Goal: Information Seeking & Learning: Learn about a topic

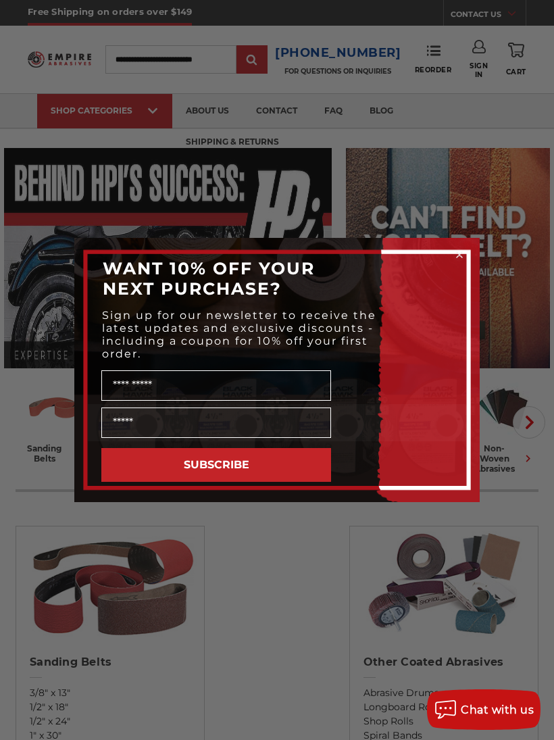
click at [455, 253] on circle "Close dialog" at bounding box center [459, 255] width 13 height 13
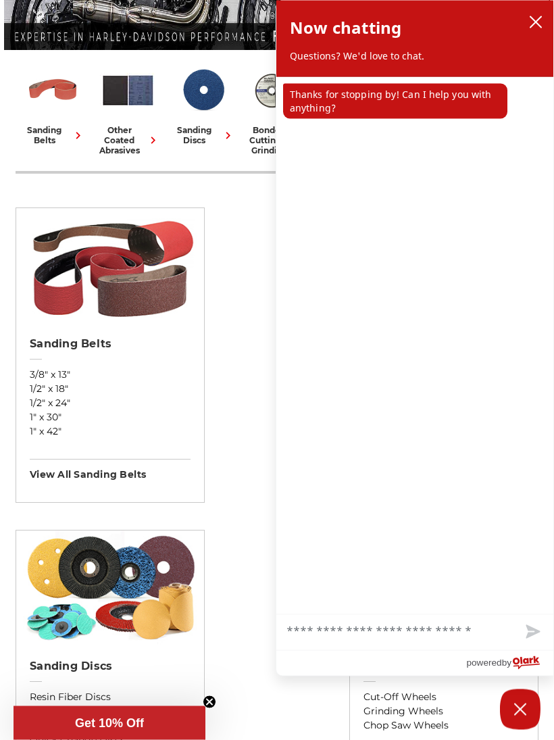
scroll to position [324, 0]
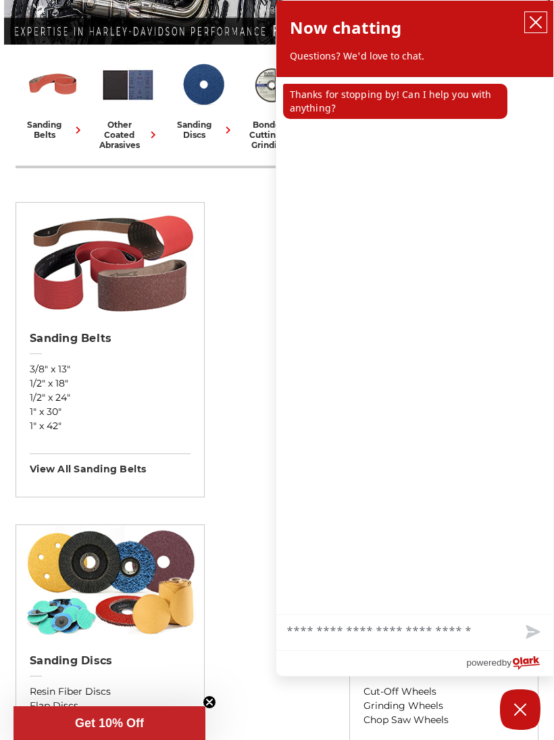
click at [532, 24] on icon "close chatbox" at bounding box center [536, 23] width 14 height 14
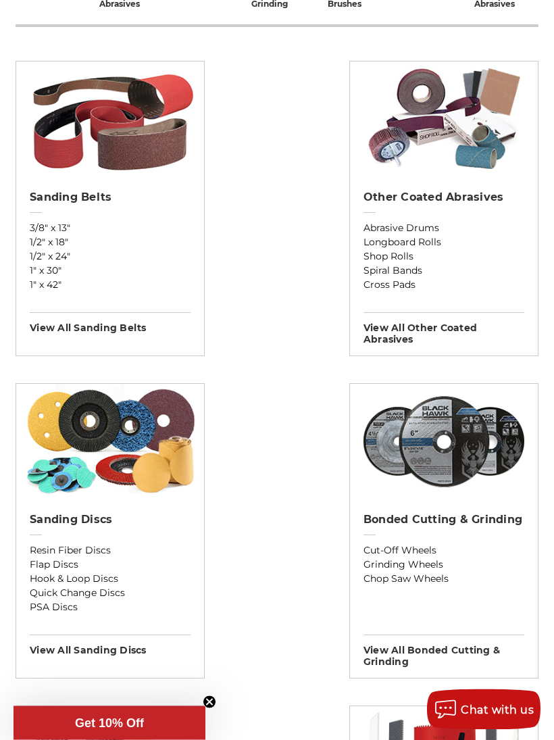
scroll to position [484, 0]
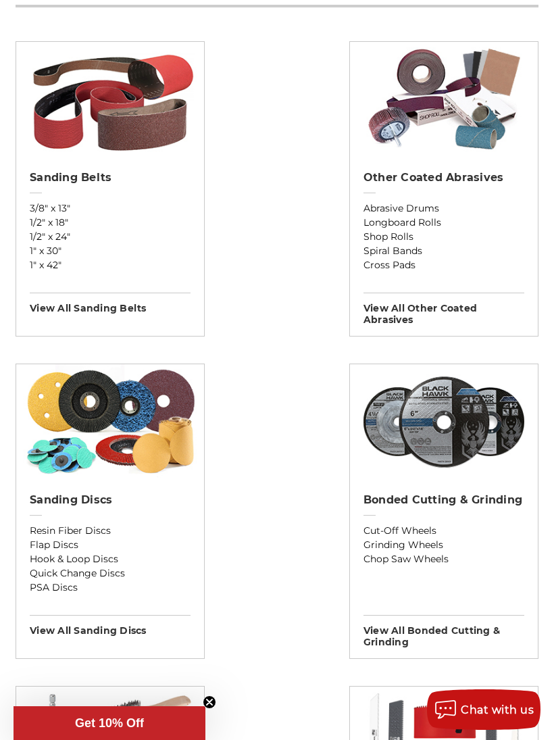
click at [62, 423] on img at bounding box center [110, 421] width 175 height 115
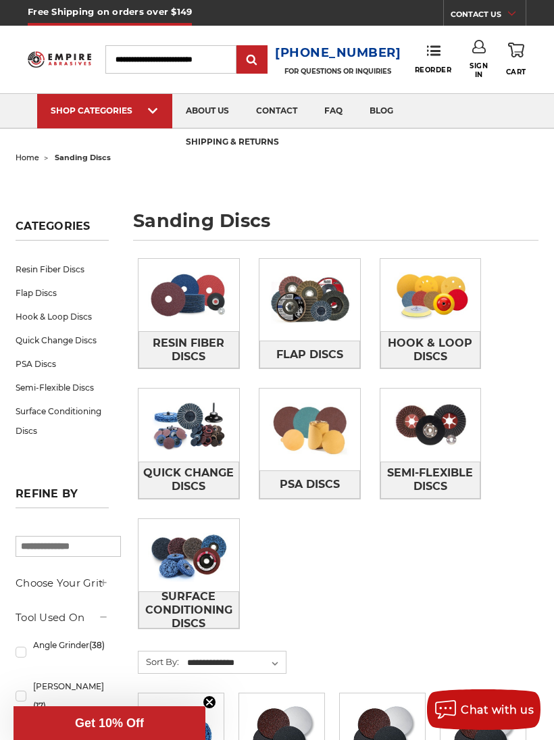
click at [414, 340] on span "Hook & Loop Discs" at bounding box center [430, 350] width 99 height 36
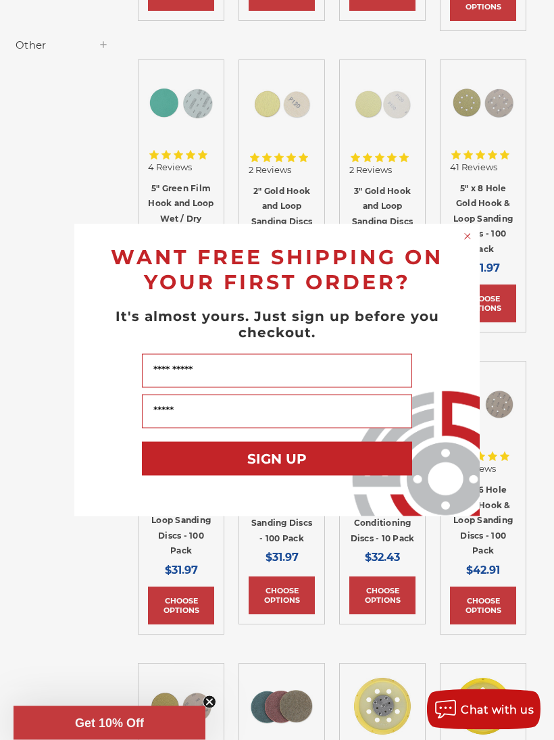
scroll to position [542, 0]
click at [457, 243] on form "WANT FREE SHIPPING ON YOUR FIRST ORDER? It's almost yours. Just sign up before …" at bounding box center [276, 370] width 405 height 292
click at [469, 243] on circle "Close dialog" at bounding box center [467, 236] width 13 height 13
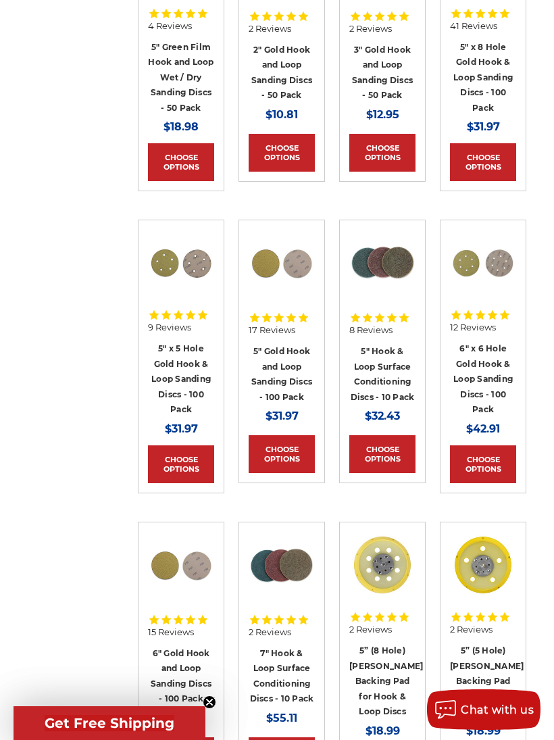
scroll to position [683, 0]
click at [463, 332] on span "12 Reviews" at bounding box center [473, 328] width 46 height 9
click at [474, 484] on link "Choose Options" at bounding box center [483, 465] width 66 height 38
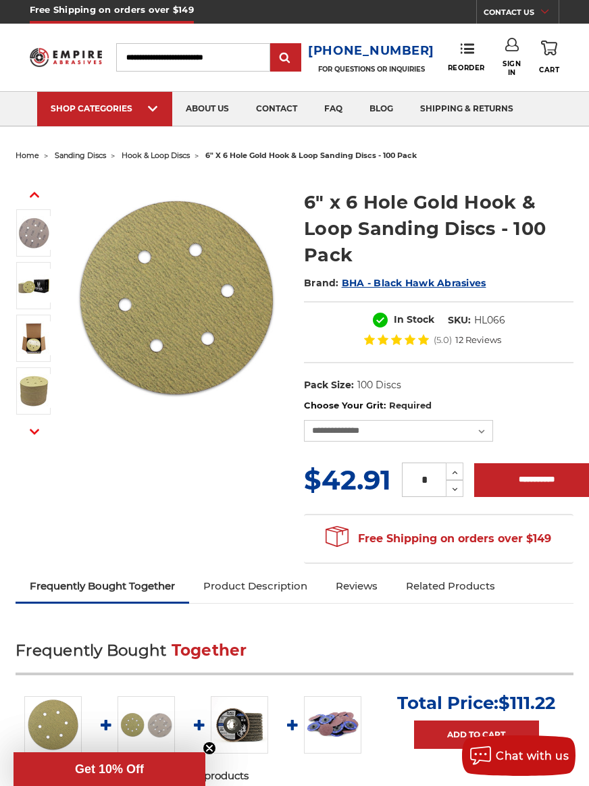
click at [34, 288] on img at bounding box center [34, 286] width 34 height 34
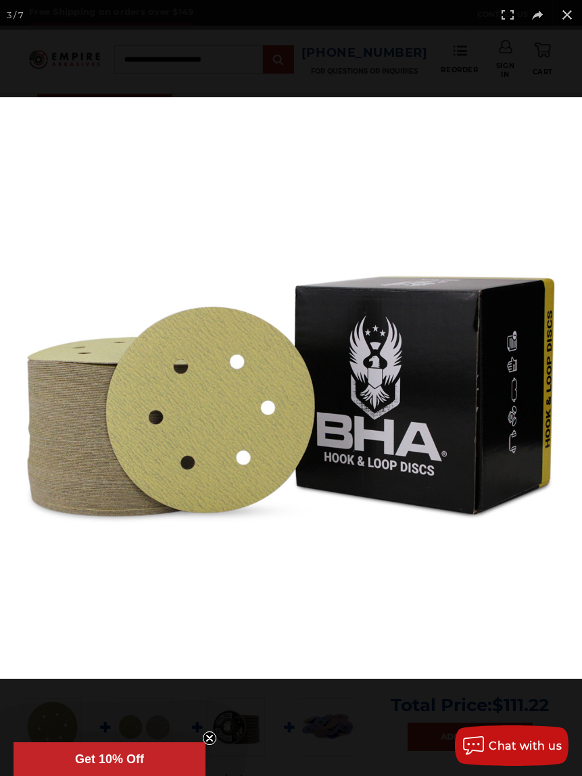
click at [562, 17] on button at bounding box center [567, 15] width 30 height 30
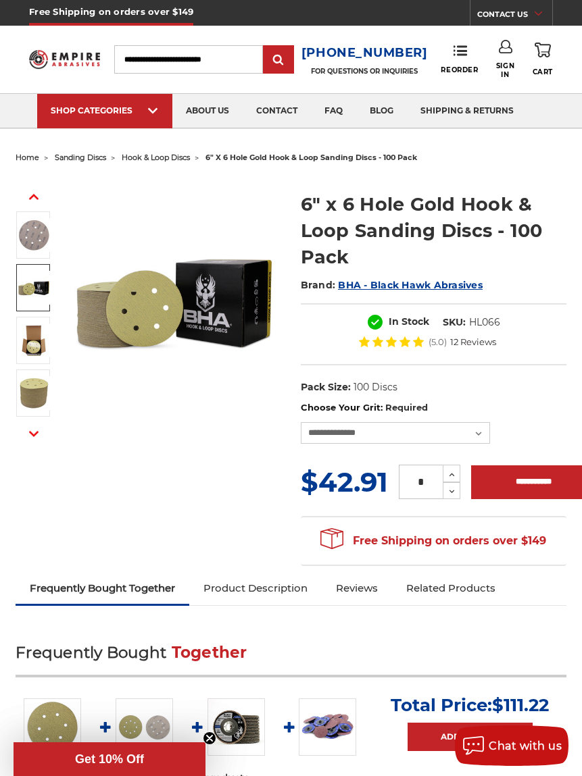
scroll to position [6, 2]
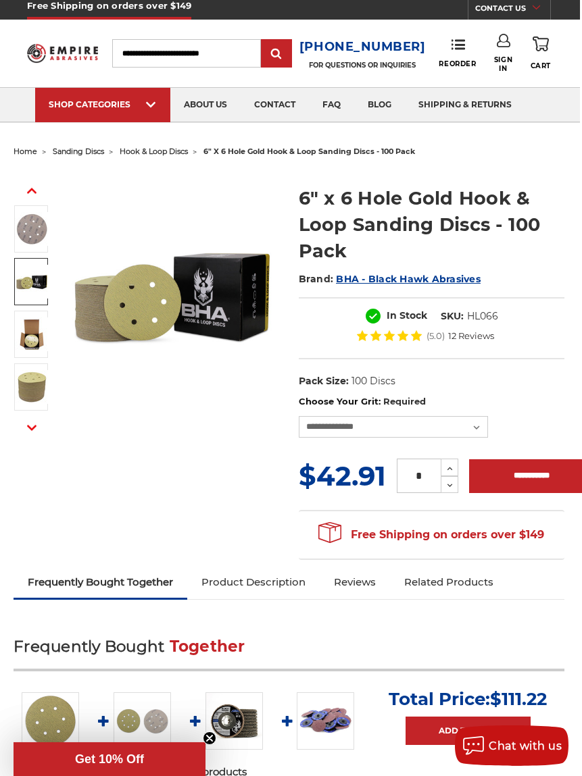
click at [25, 332] on img at bounding box center [32, 334] width 34 height 34
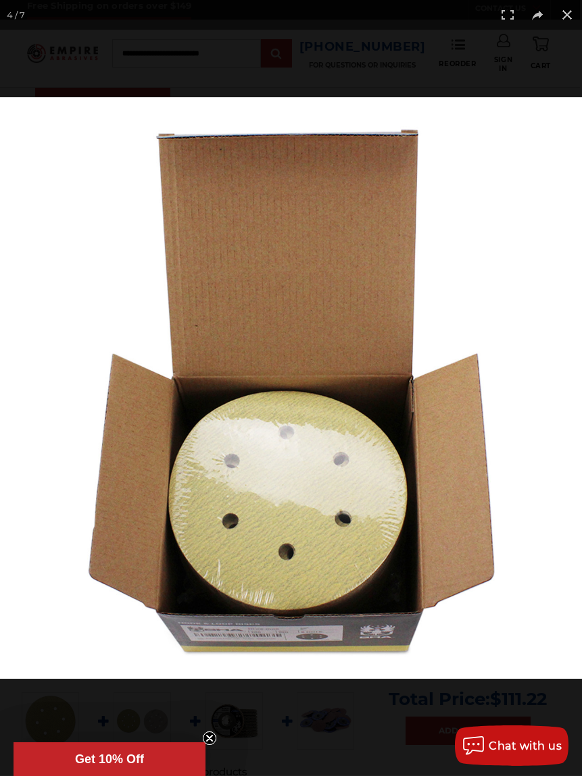
click at [565, 21] on button at bounding box center [567, 15] width 30 height 30
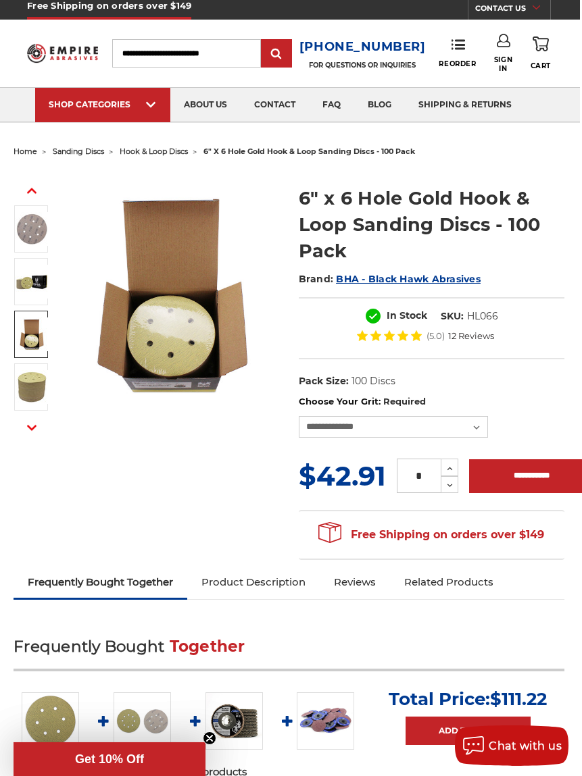
click at [27, 223] on img at bounding box center [32, 229] width 34 height 34
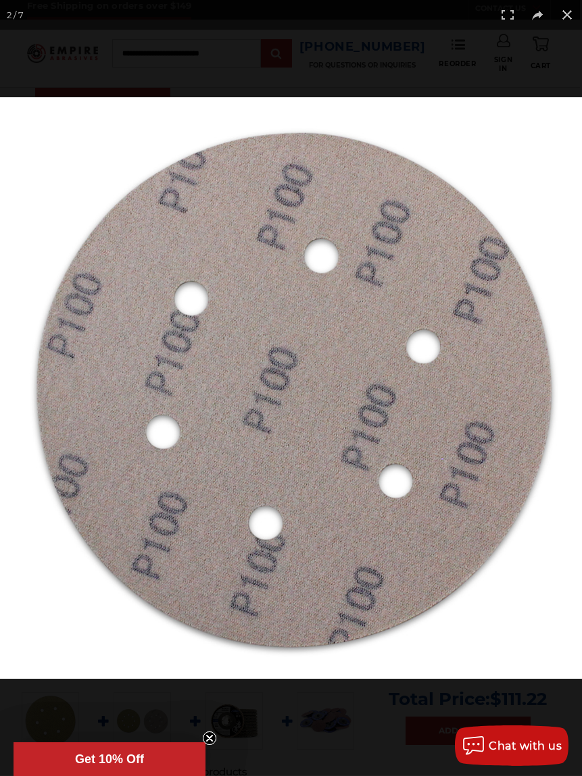
click at [564, 22] on button at bounding box center [567, 15] width 30 height 30
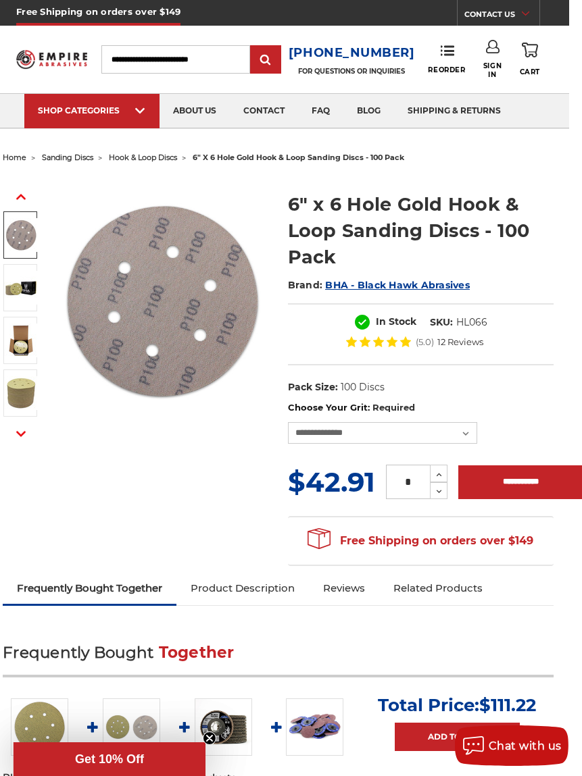
scroll to position [0, 14]
click at [469, 434] on select "**********" at bounding box center [381, 433] width 189 height 22
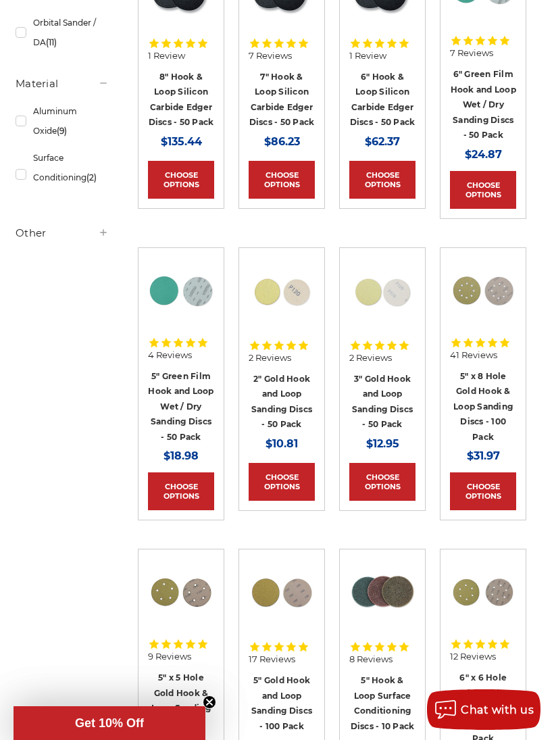
scroll to position [353, 0]
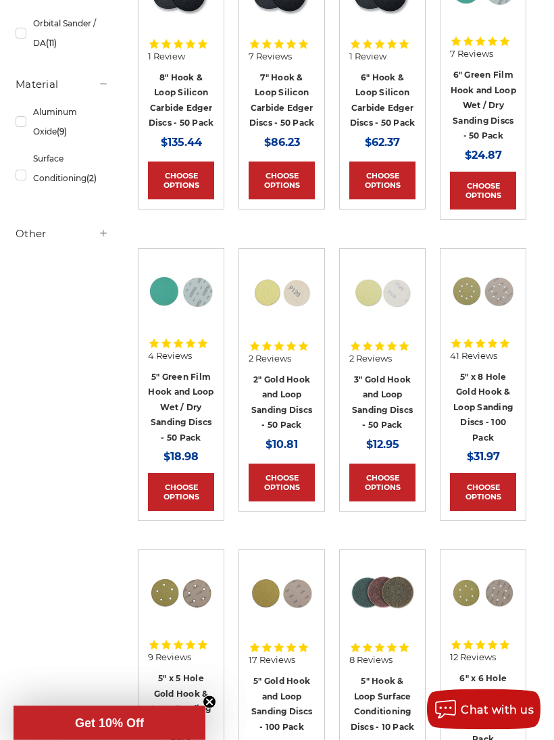
click at [376, 488] on link "Choose Options" at bounding box center [382, 483] width 66 height 38
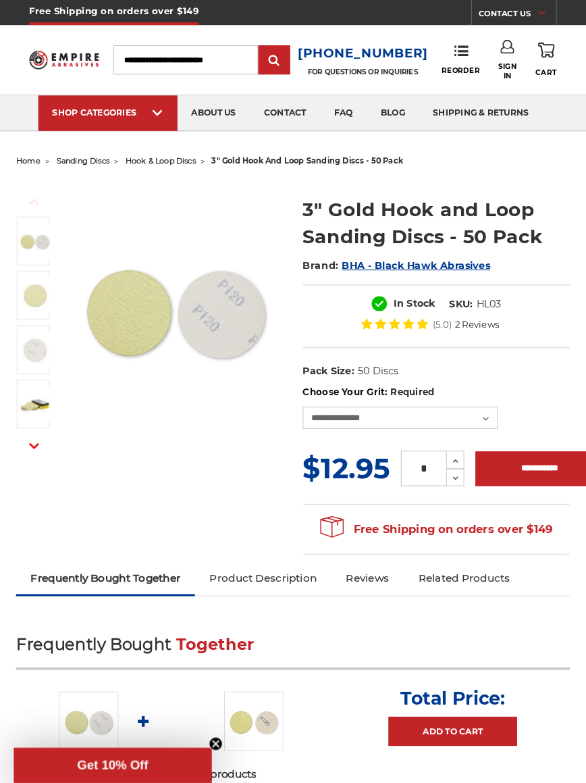
scroll to position [3, 0]
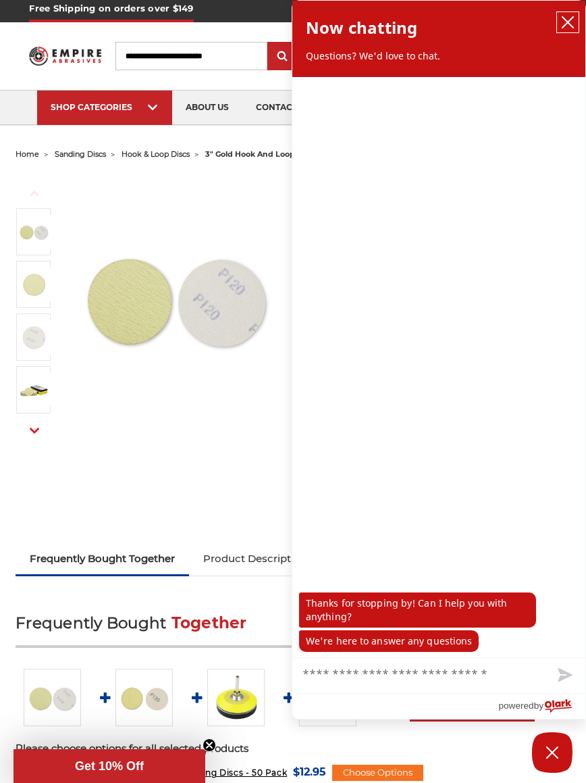
click at [565, 22] on icon "close chatbox" at bounding box center [568, 23] width 14 height 14
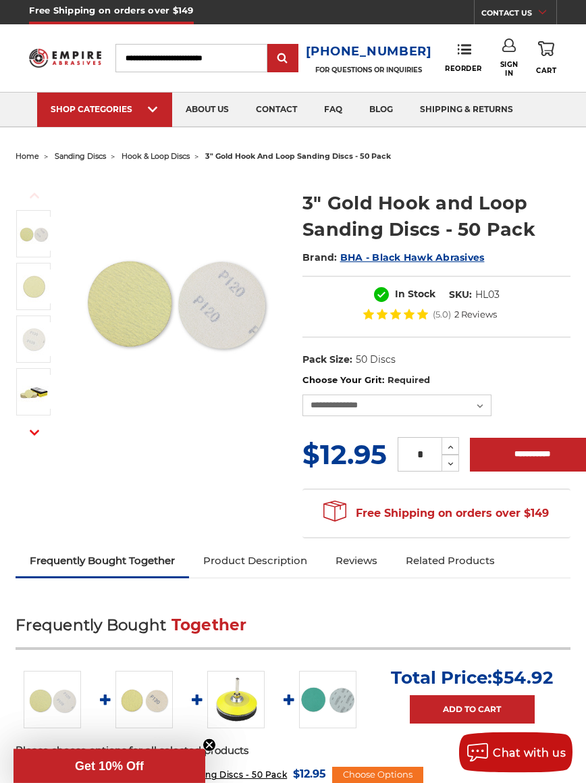
scroll to position [0, 0]
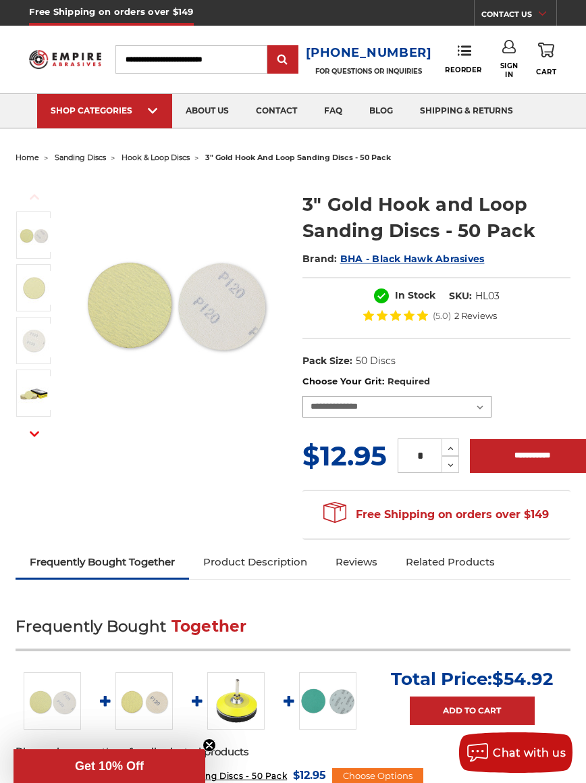
click at [480, 400] on select "**********" at bounding box center [397, 407] width 189 height 22
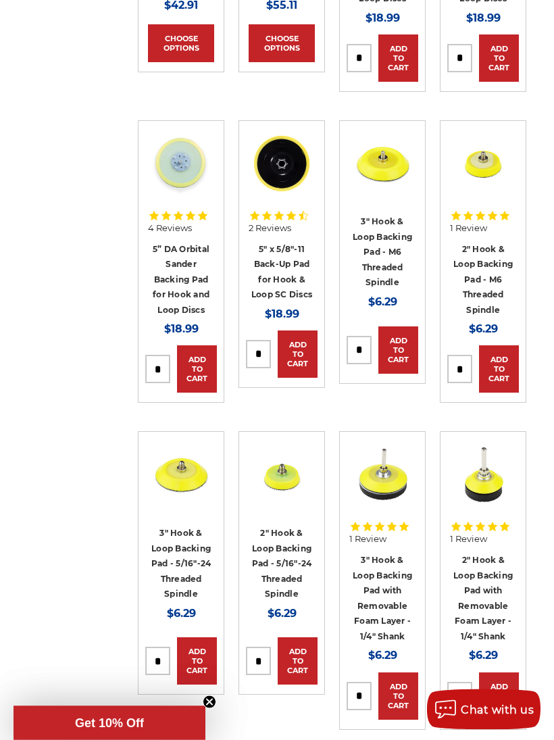
scroll to position [1397, 0]
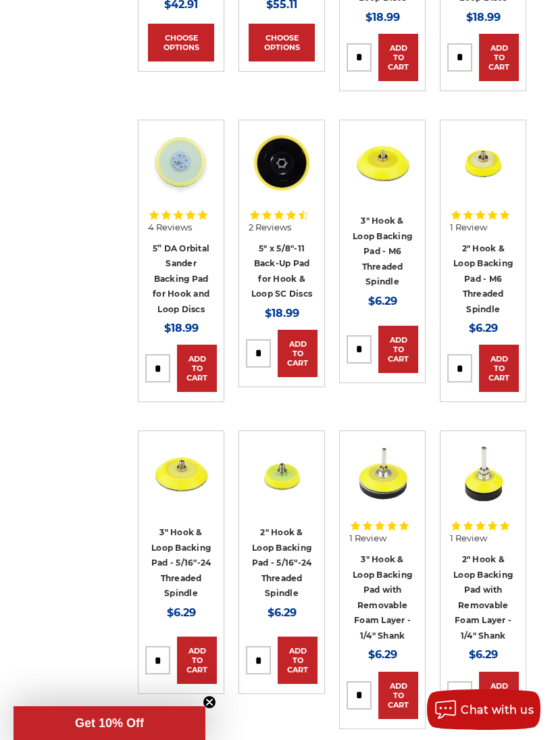
click at [169, 294] on link "5” DA Orbital Sander Backing Pad for Hook and Loop Discs" at bounding box center [181, 278] width 57 height 71
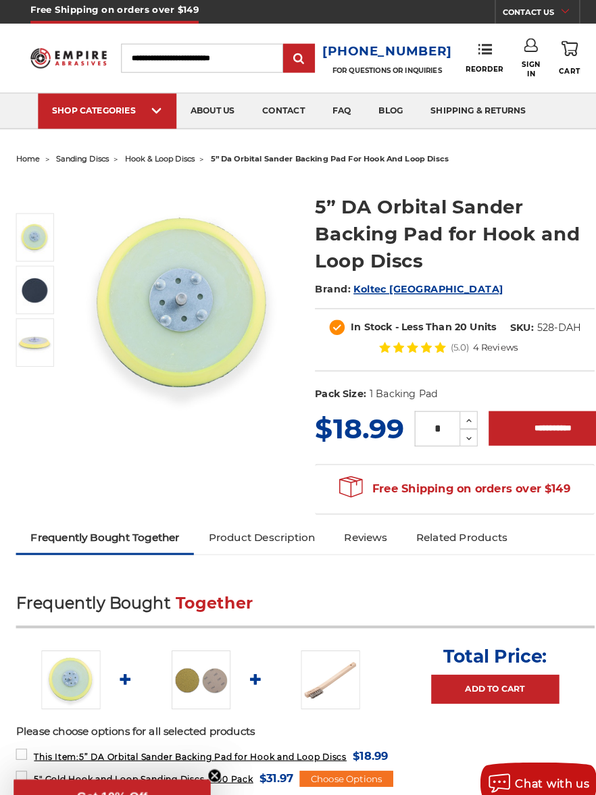
scroll to position [4, 0]
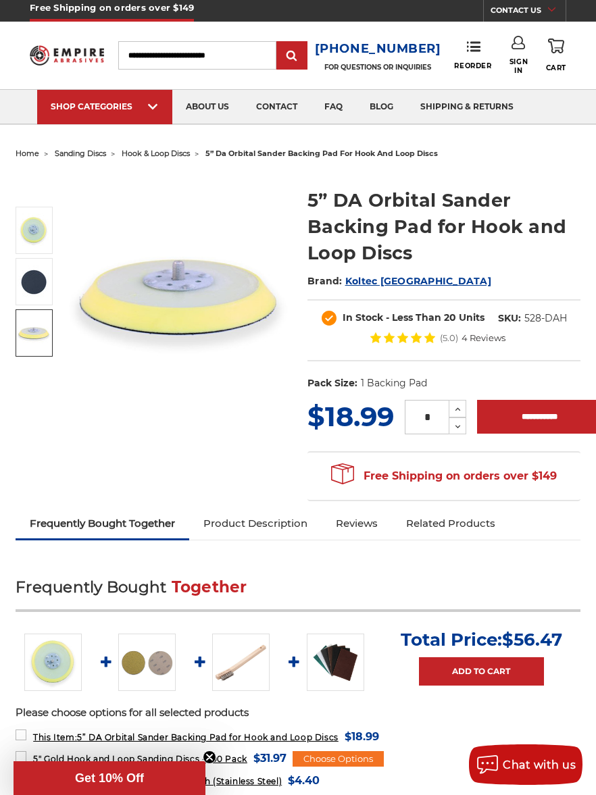
click at [34, 336] on img at bounding box center [34, 333] width 34 height 34
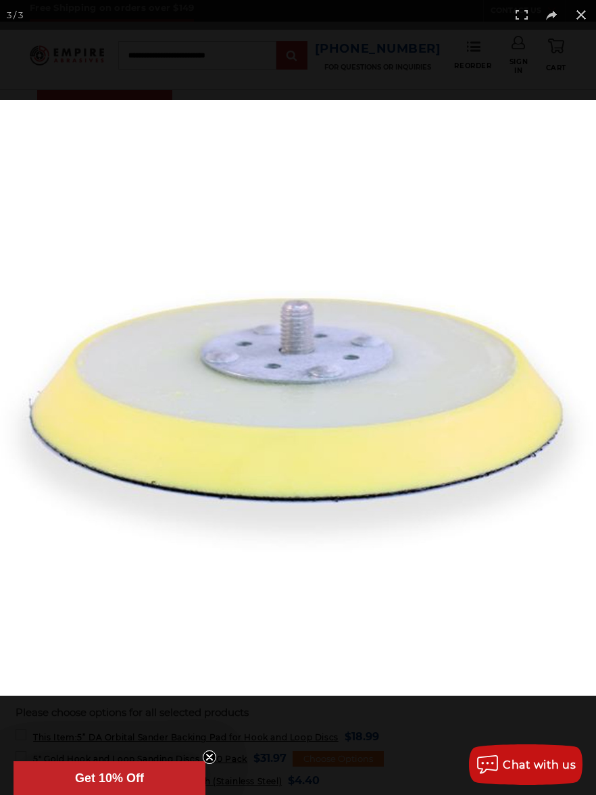
click at [576, 19] on button at bounding box center [581, 15] width 30 height 30
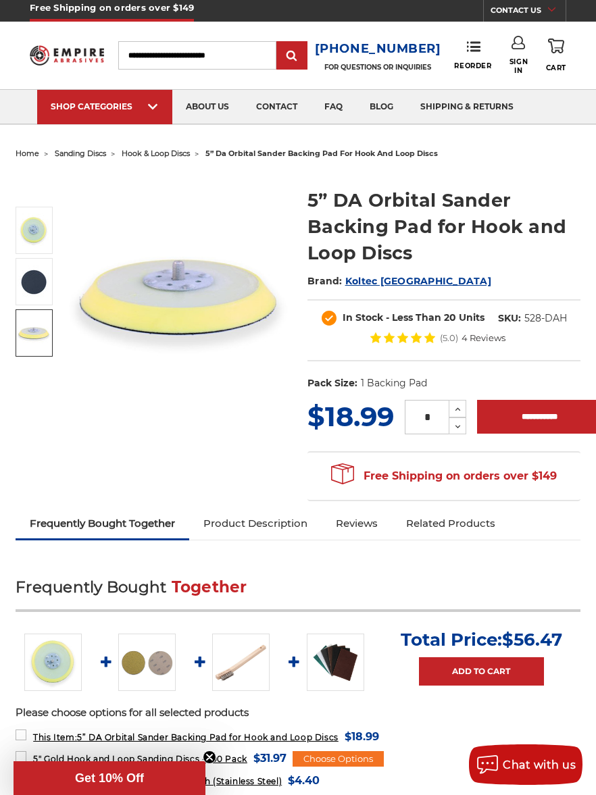
scroll to position [3, 0]
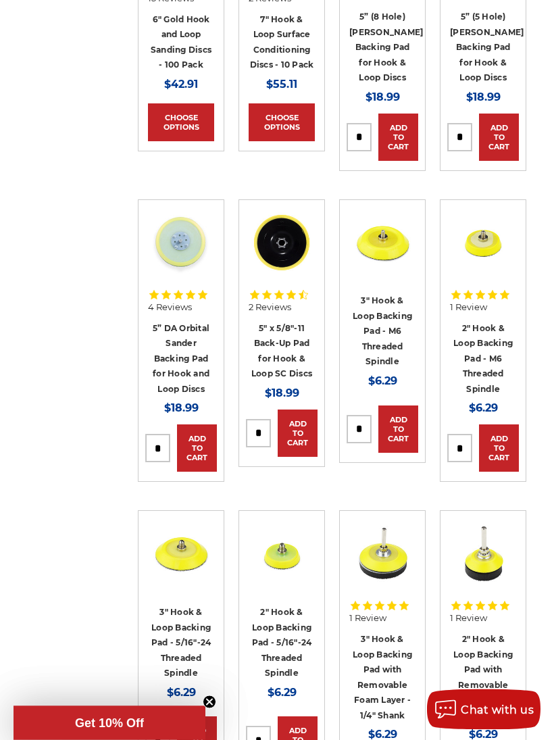
scroll to position [1325, 0]
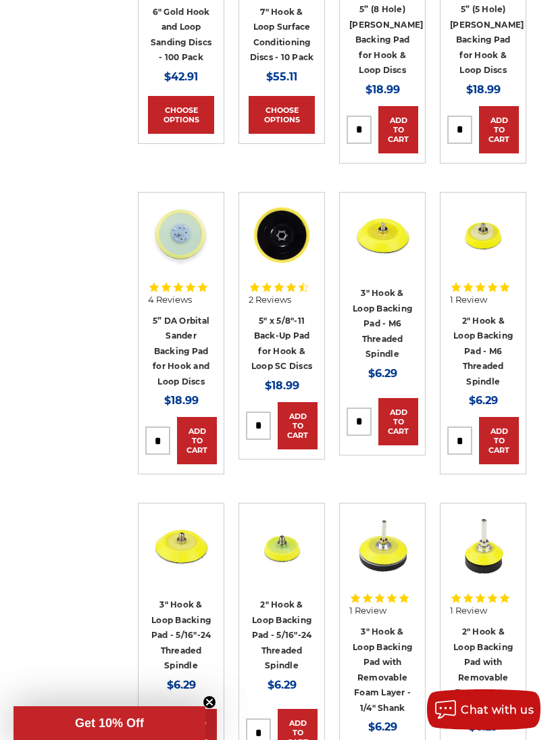
click at [268, 361] on link "5" x 5/8"-11 Back-Up Pad for Hook & Loop SC Discs" at bounding box center [281, 343] width 61 height 56
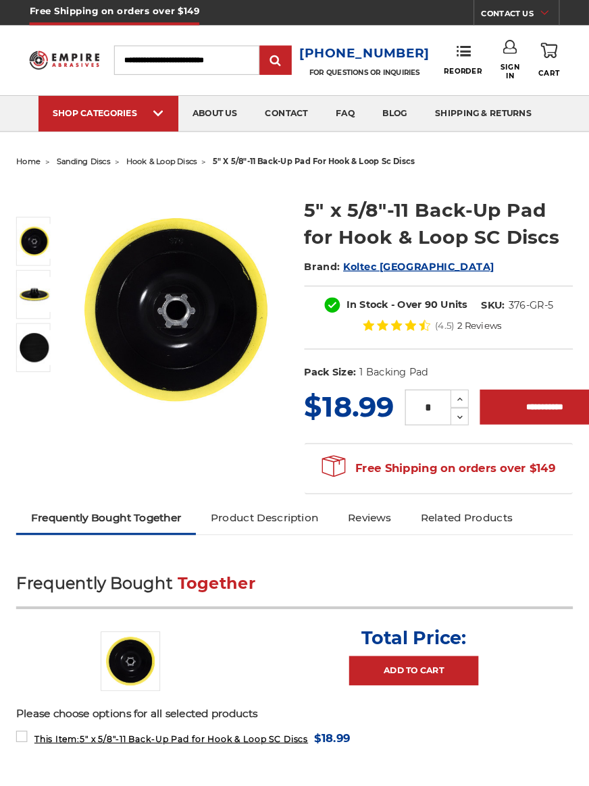
scroll to position [3, 0]
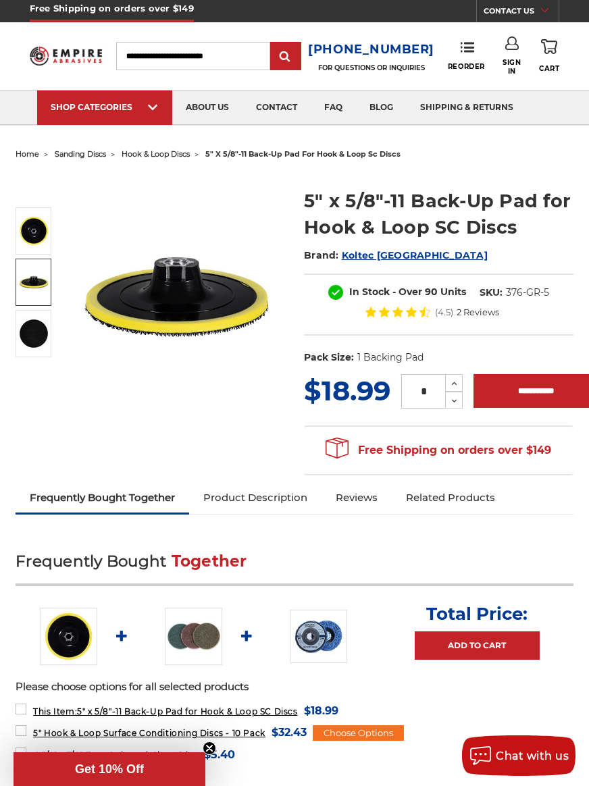
click at [33, 279] on img at bounding box center [34, 282] width 34 height 34
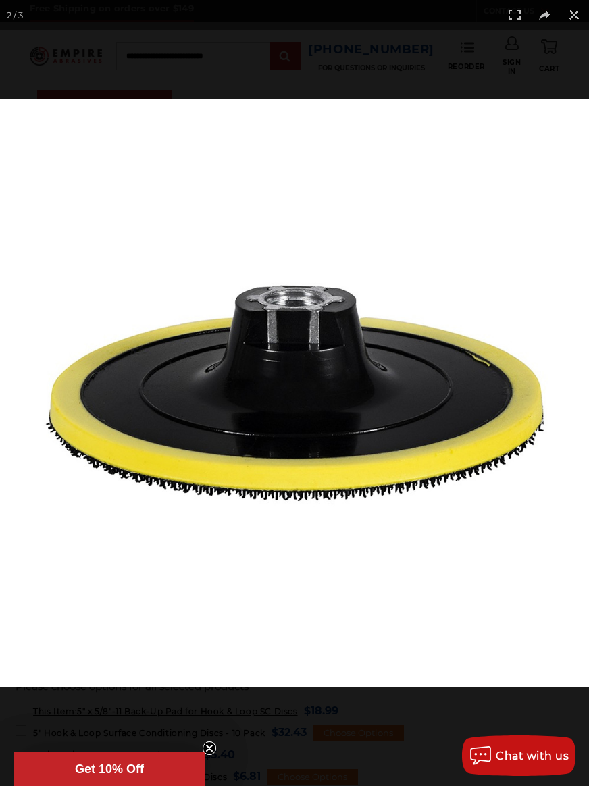
click at [568, 20] on button at bounding box center [574, 15] width 30 height 30
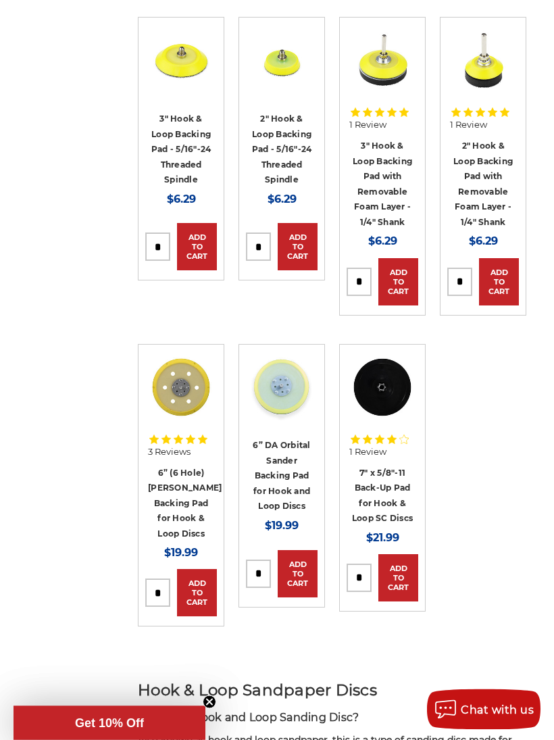
scroll to position [1810, 0]
click at [367, 195] on link "3" Hook & Loop Backing Pad with Removable Foam Layer - 1/4" Shank" at bounding box center [382, 184] width 59 height 86
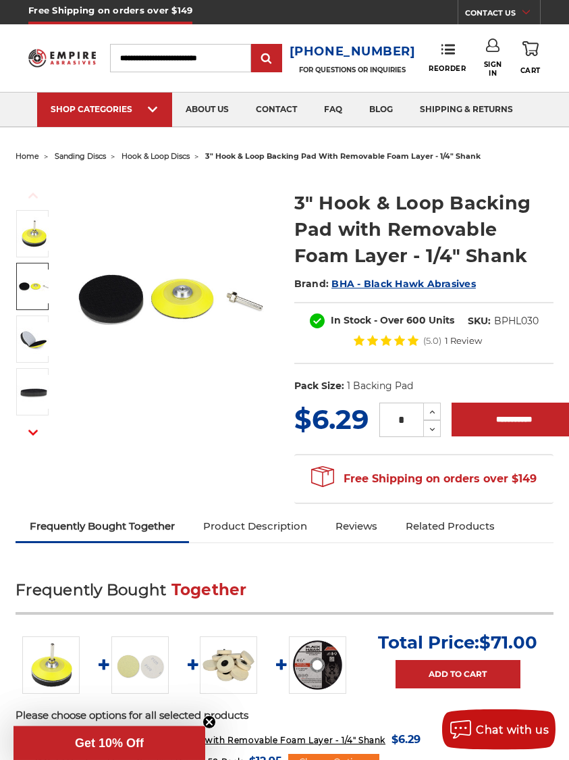
click at [26, 280] on img at bounding box center [34, 287] width 34 height 34
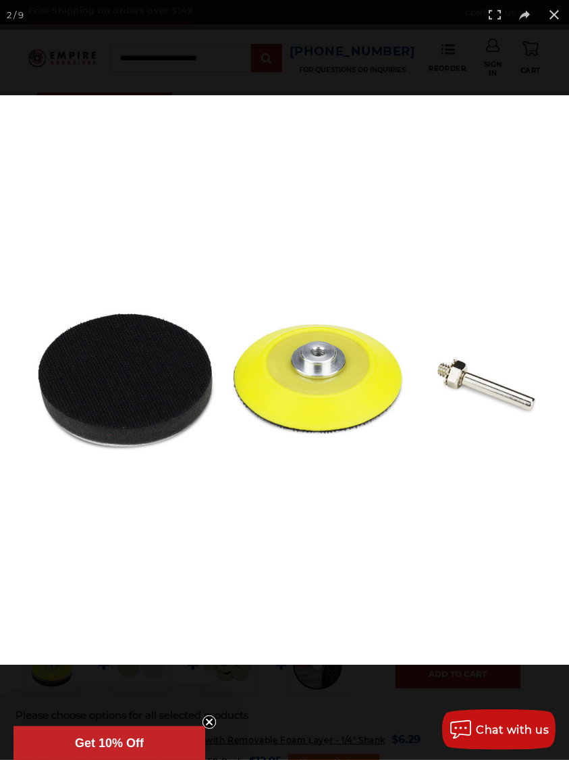
click at [136, 315] on img at bounding box center [284, 379] width 569 height 569
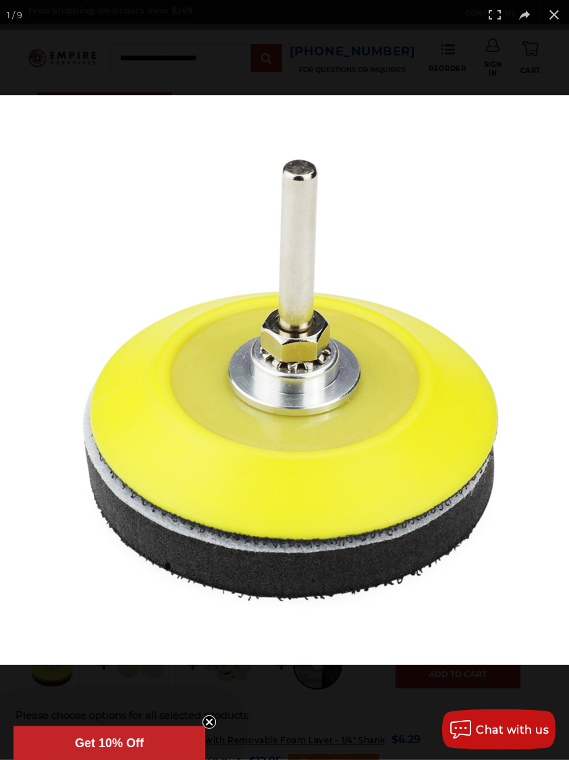
click at [552, 18] on button at bounding box center [555, 15] width 30 height 30
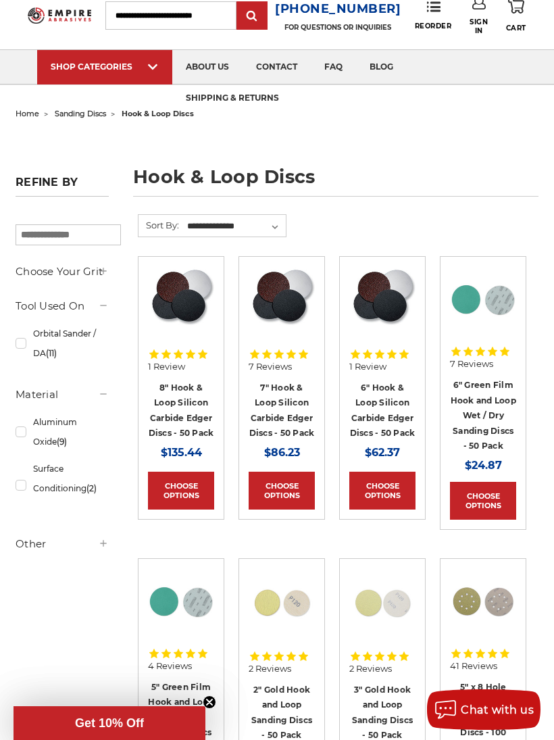
scroll to position [38, 0]
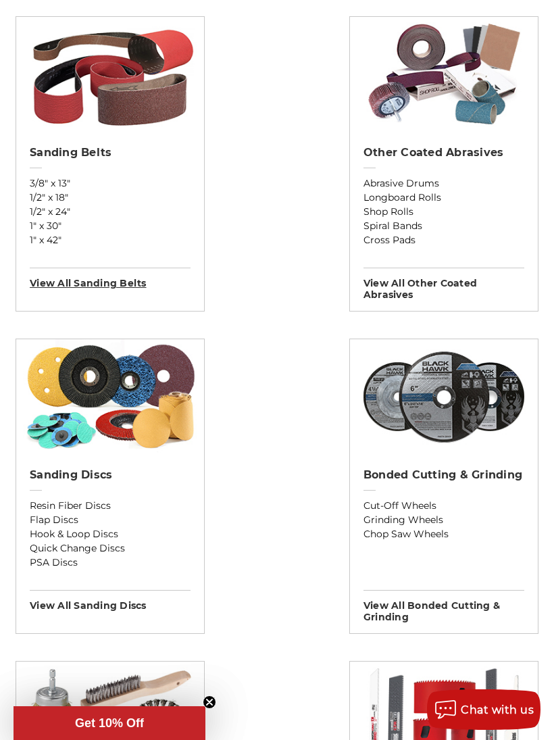
click at [64, 284] on h3 "View All sanding belts" at bounding box center [110, 279] width 161 height 22
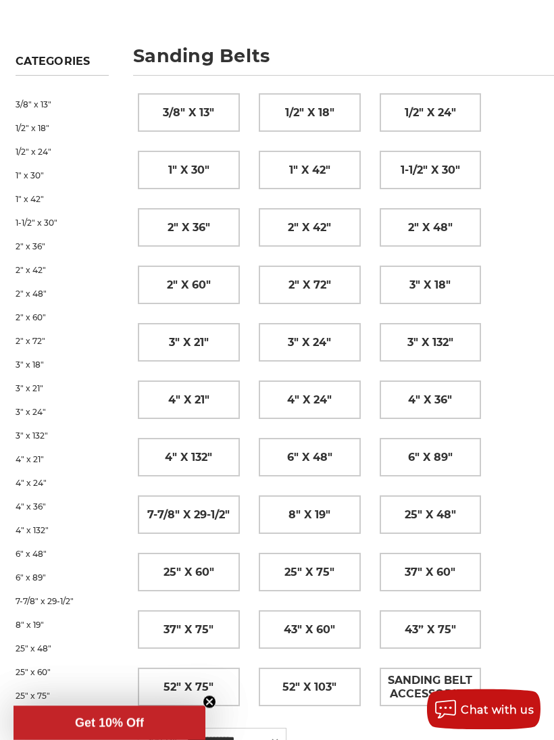
scroll to position [168, 0]
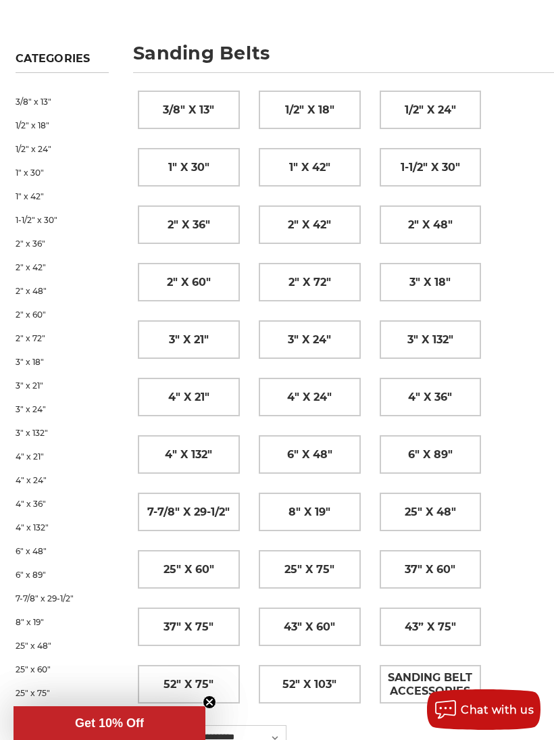
click at [406, 456] on link "6" x 89"" at bounding box center [430, 454] width 101 height 37
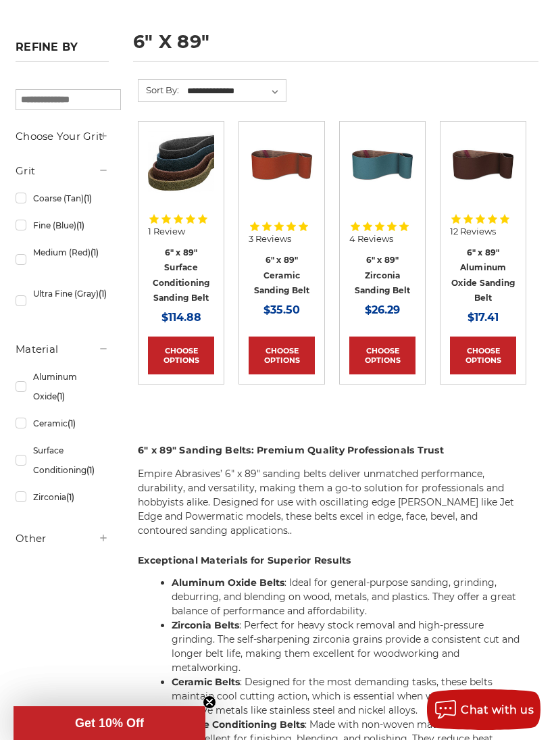
scroll to position [178, 0]
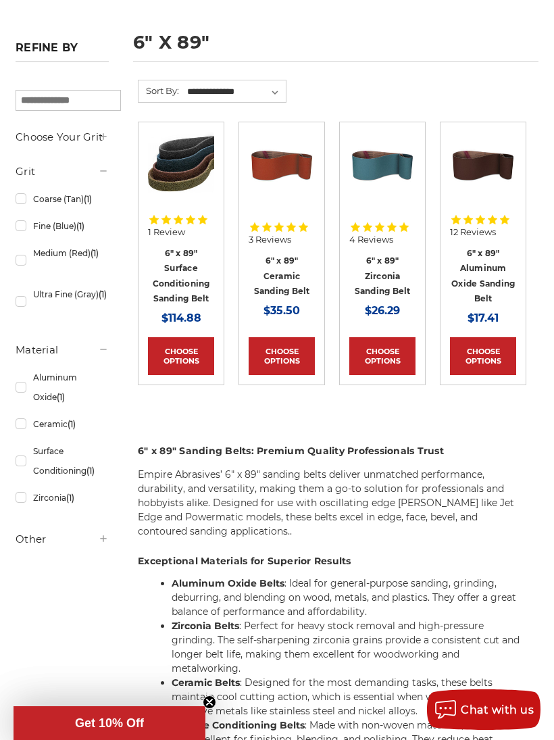
click at [478, 349] on link "Choose Options" at bounding box center [483, 356] width 66 height 38
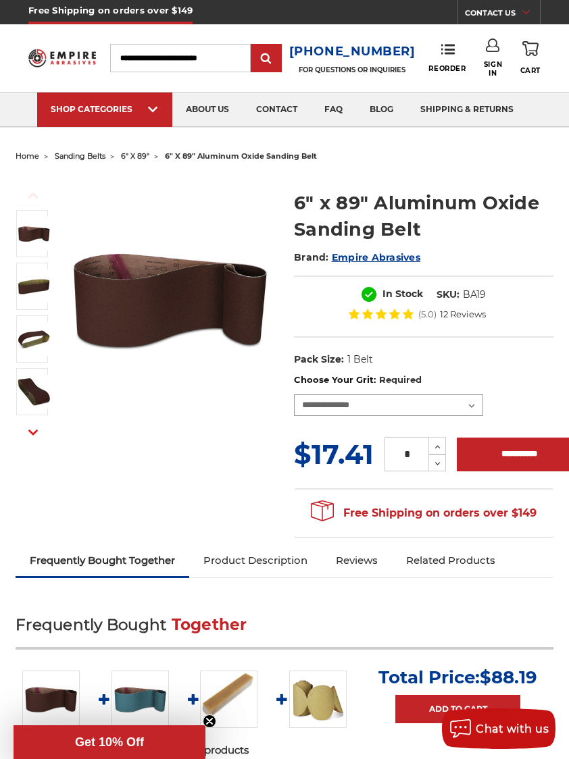
click at [476, 405] on select "**********" at bounding box center [388, 405] width 189 height 22
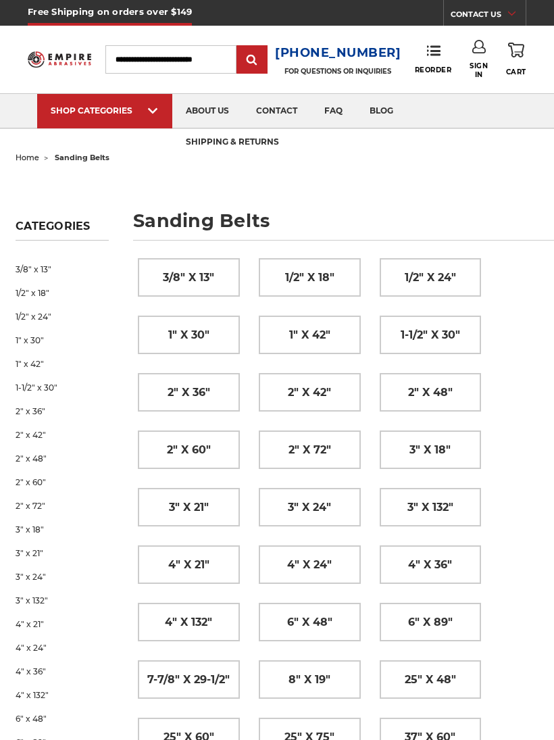
scroll to position [192, 0]
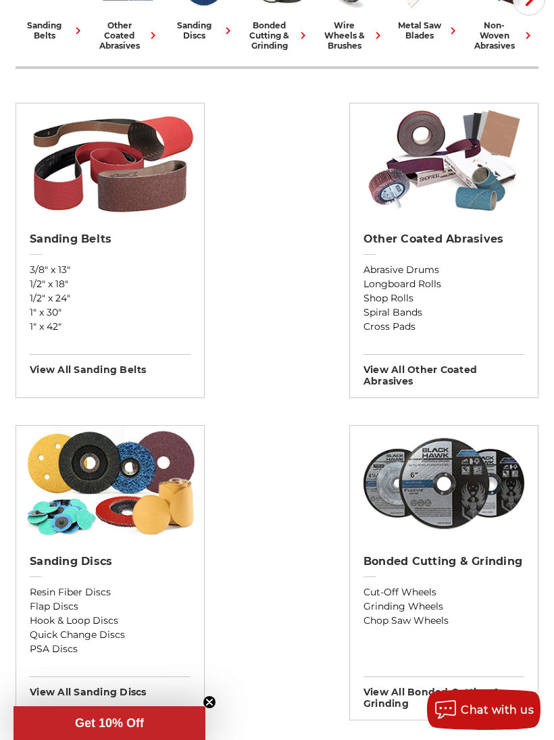
scroll to position [417, 0]
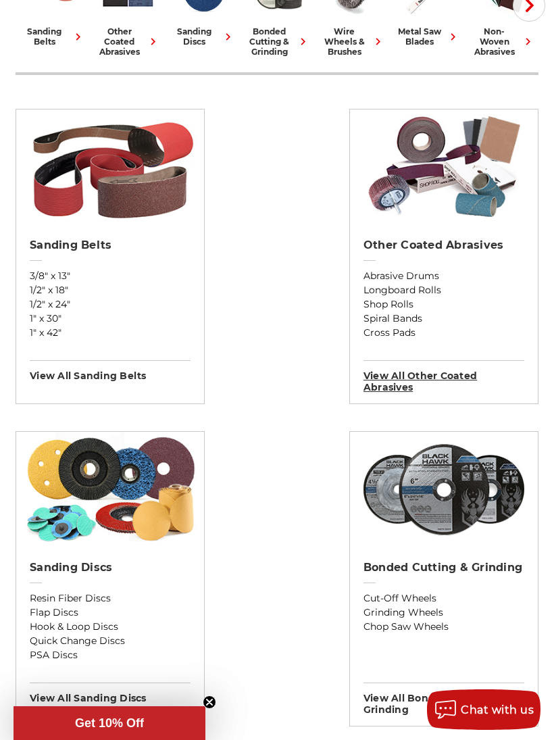
click at [387, 387] on h3 "View All other coated abrasives" at bounding box center [443, 376] width 161 height 33
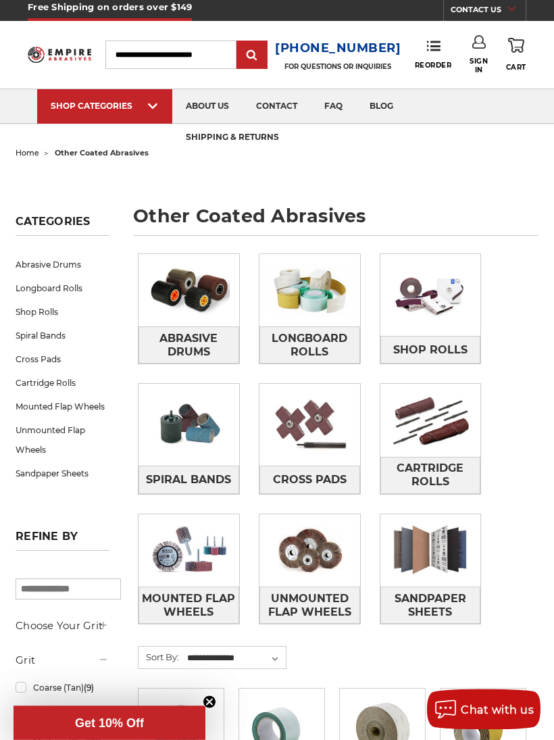
scroll to position [5, 0]
click at [171, 341] on span "Abrasive Drums" at bounding box center [188, 345] width 99 height 36
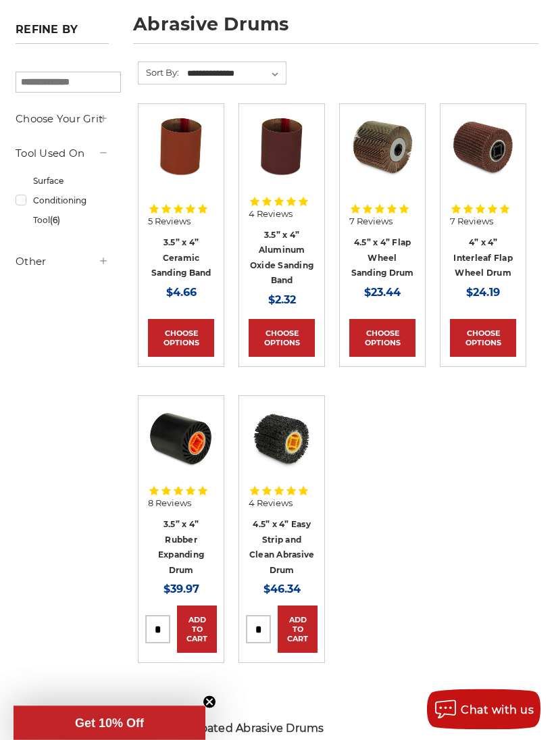
scroll to position [197, 0]
click at [268, 499] on span "4 Reviews" at bounding box center [271, 503] width 44 height 9
click at [259, 547] on link "4.5” x 4” Easy Strip and Clean Abrasive Drum" at bounding box center [282, 547] width 66 height 56
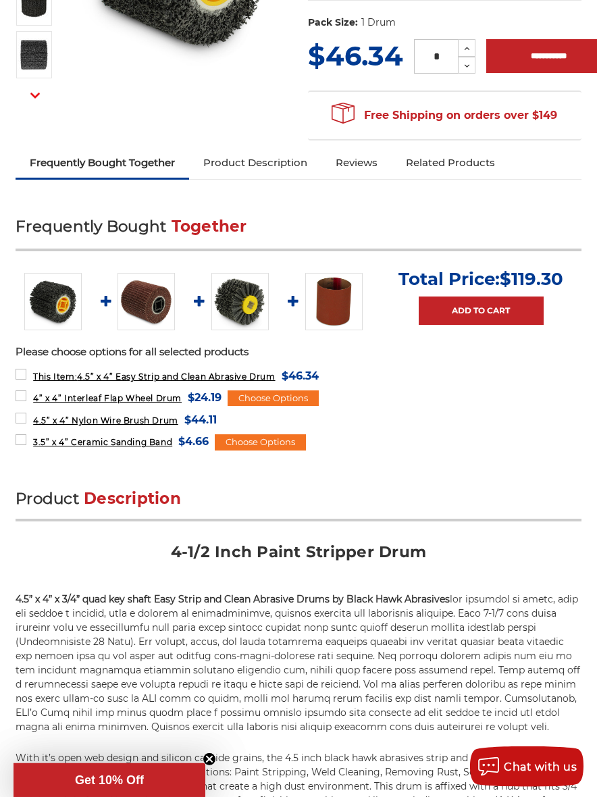
scroll to position [334, 0]
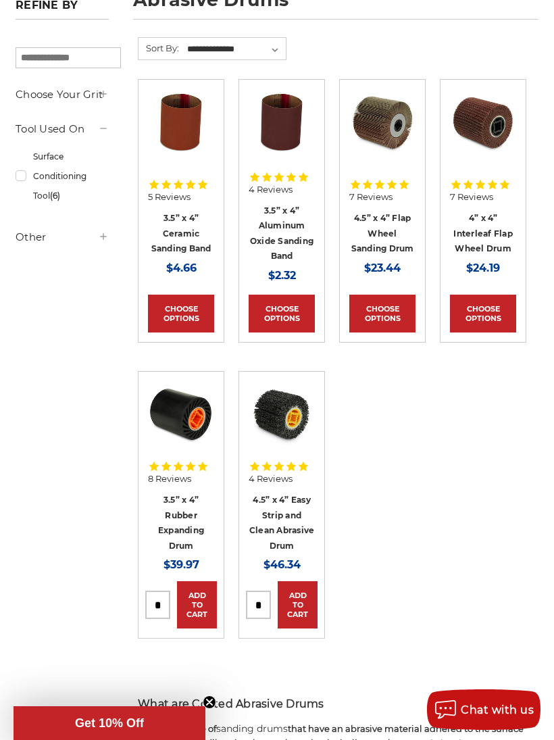
click at [170, 515] on link "3.5” x 4” Rubber Expanding Drum" at bounding box center [181, 522] width 46 height 56
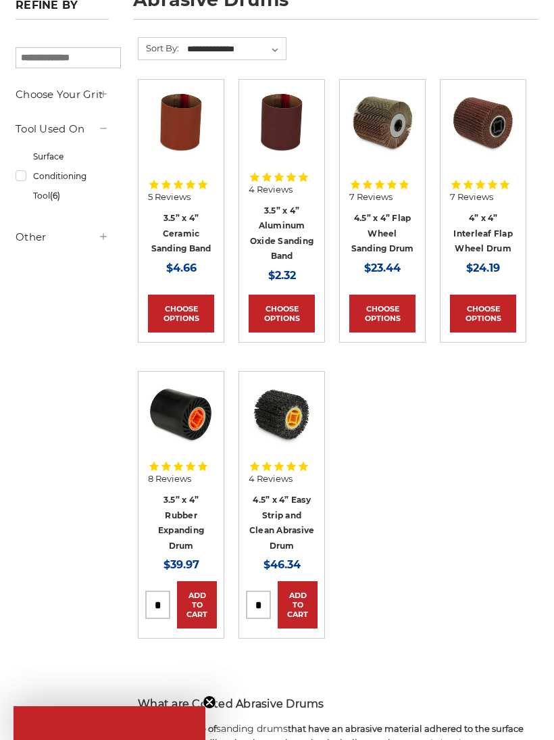
scroll to position [221, 0]
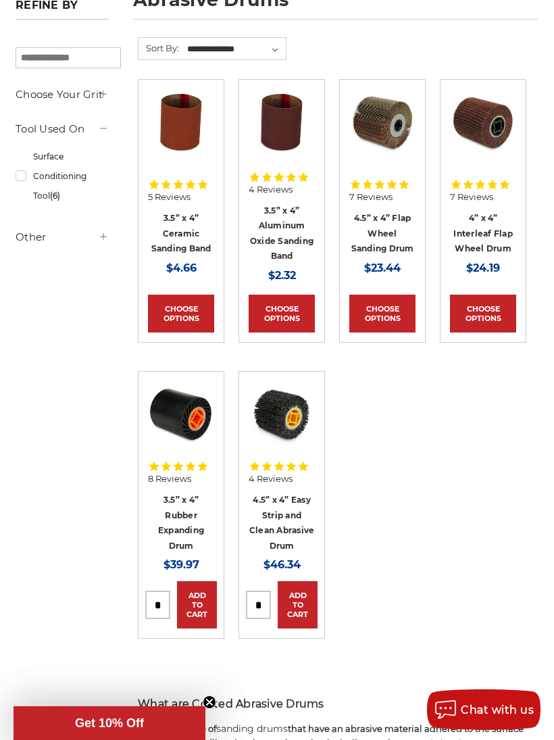
click at [370, 232] on link "4.5” x 4” Flap Wheel Sanding Drum" at bounding box center [382, 233] width 63 height 41
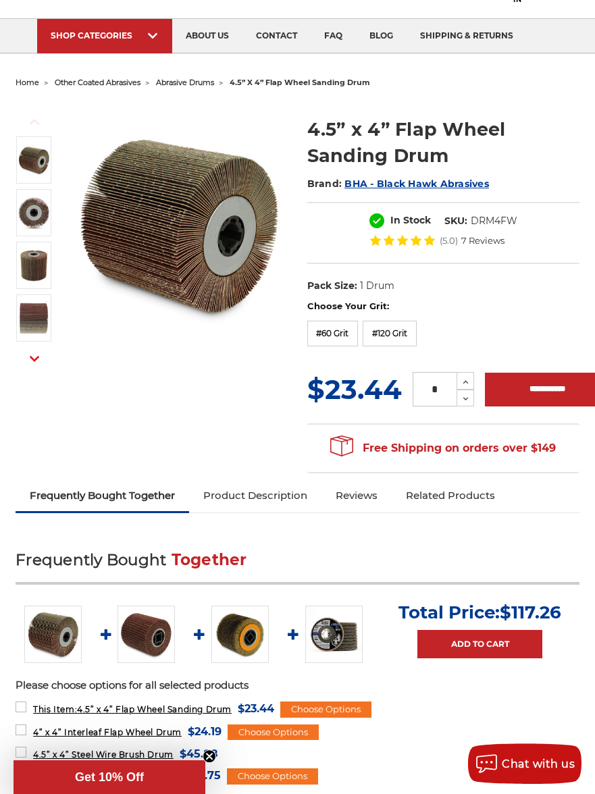
scroll to position [74, 0]
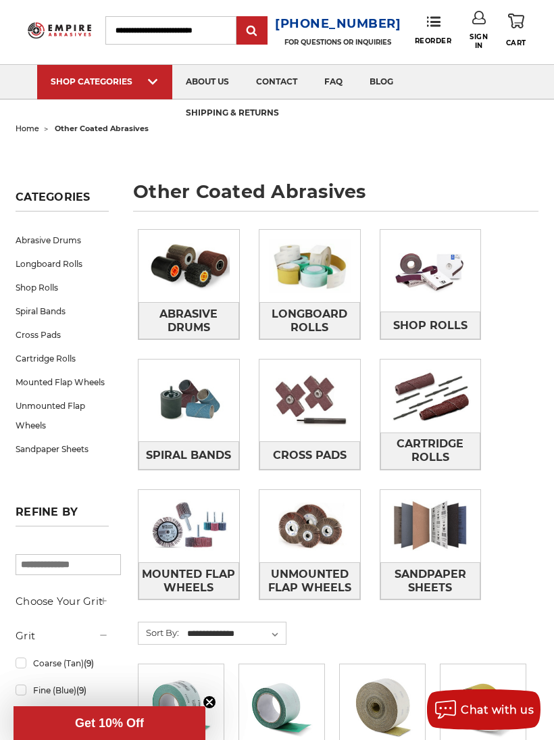
click at [174, 451] on span "Spiral Bands" at bounding box center [188, 455] width 85 height 23
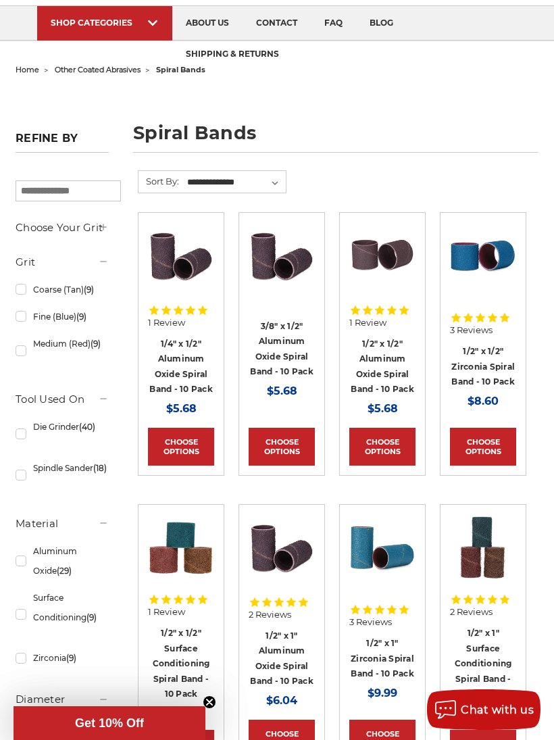
scroll to position [80, 0]
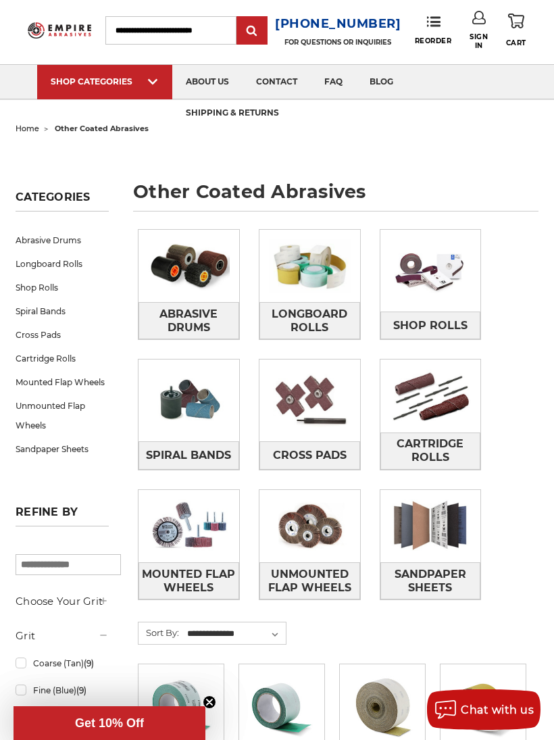
click at [409, 435] on span "Cartridge Rolls" at bounding box center [430, 450] width 99 height 36
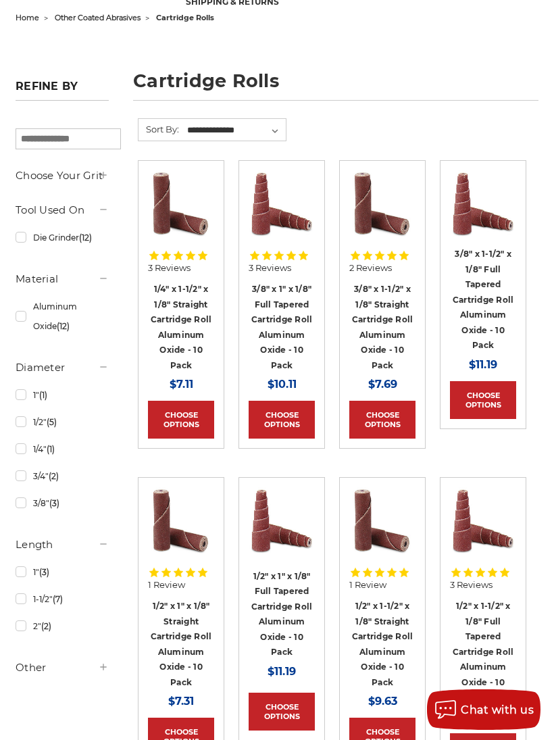
click at [166, 307] on link "1/4" x 1-1/2" x 1/8" Straight Cartridge Roll Aluminum Oxide - 10 Pack" at bounding box center [181, 327] width 61 height 86
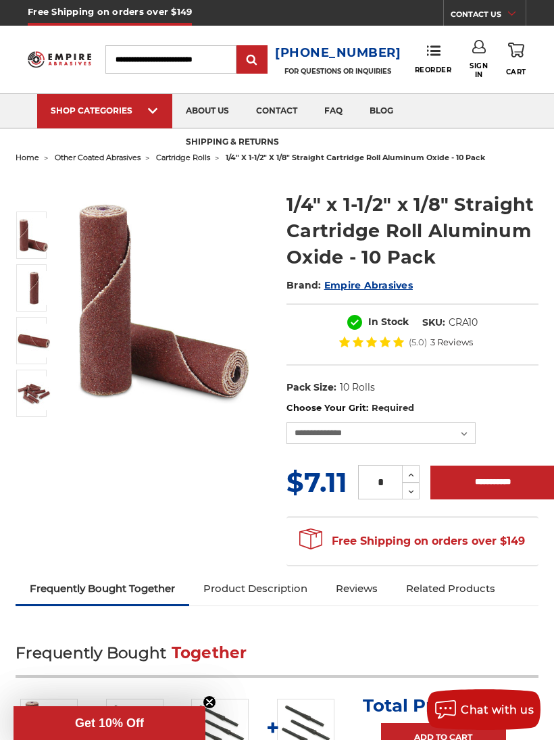
click at [30, 391] on img at bounding box center [34, 393] width 34 height 34
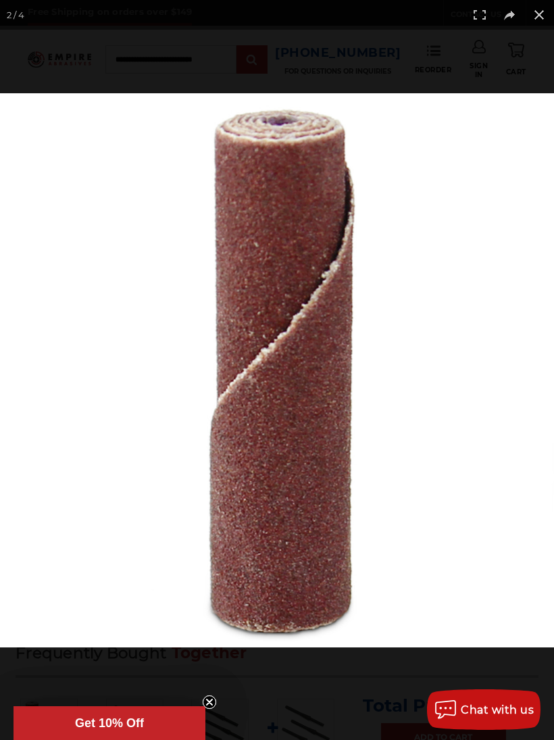
click at [536, 17] on button at bounding box center [539, 15] width 30 height 30
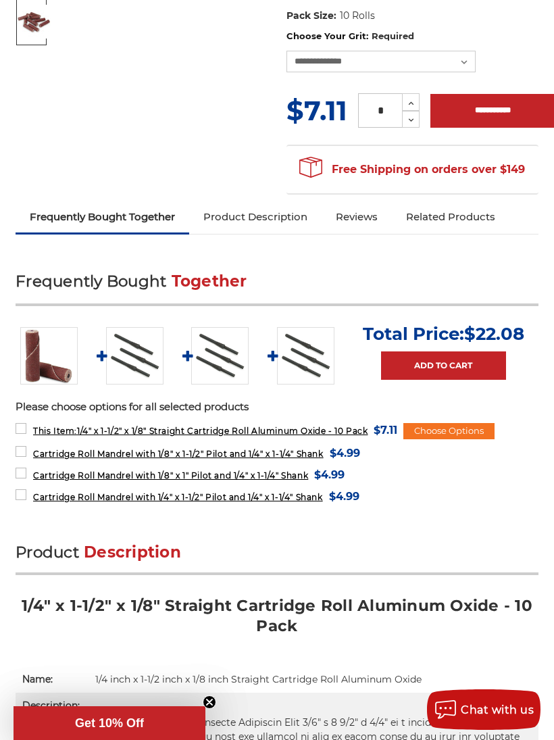
scroll to position [365, 0]
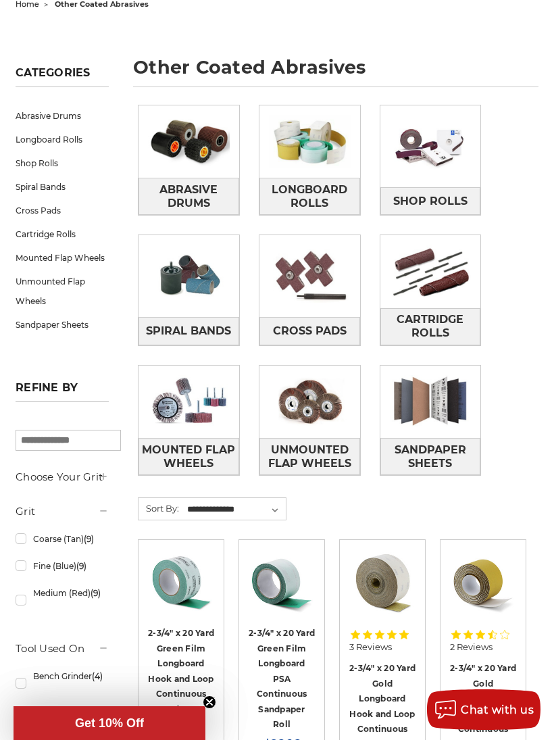
click at [174, 443] on span "Mounted Flap Wheels" at bounding box center [188, 456] width 99 height 36
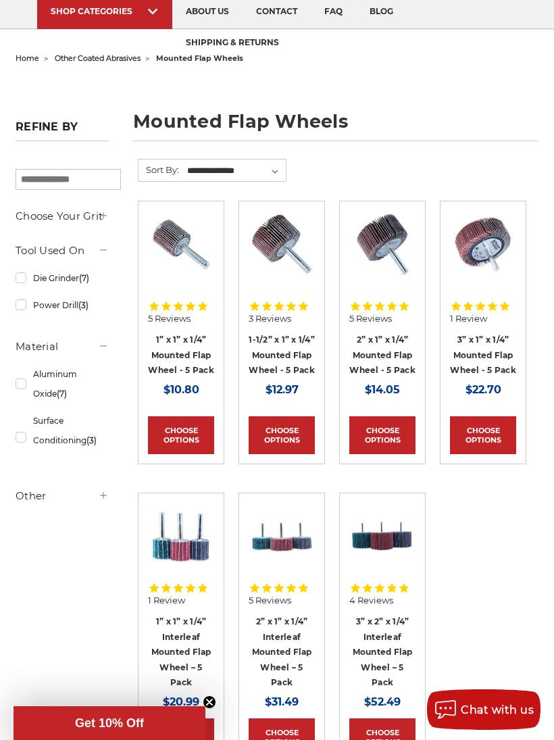
scroll to position [99, 0]
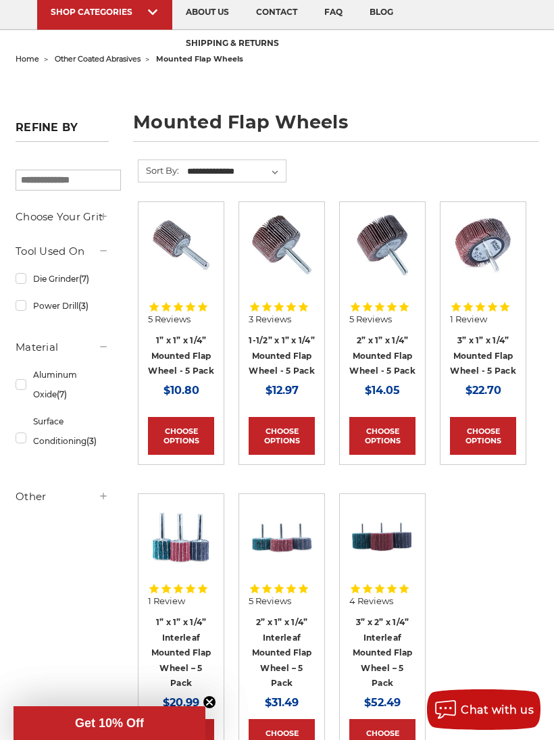
click at [467, 359] on link "3” x 1” x 1/4” Mounted Flap Wheel - 5 Pack" at bounding box center [483, 355] width 66 height 41
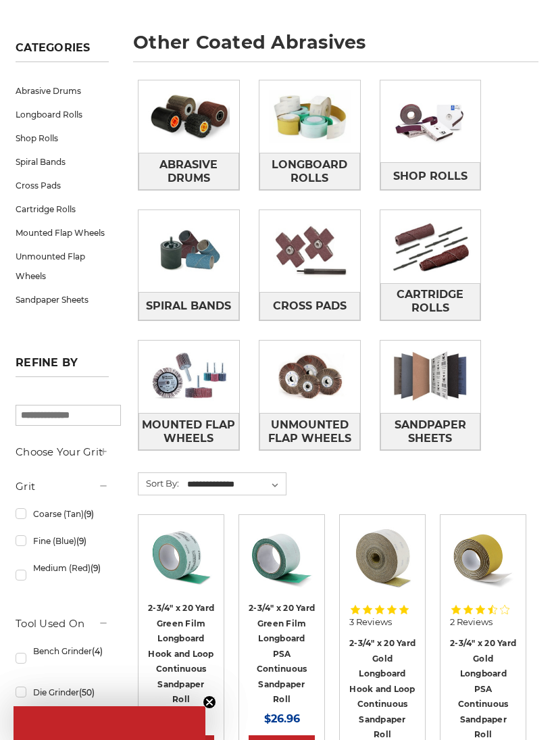
scroll to position [178, 0]
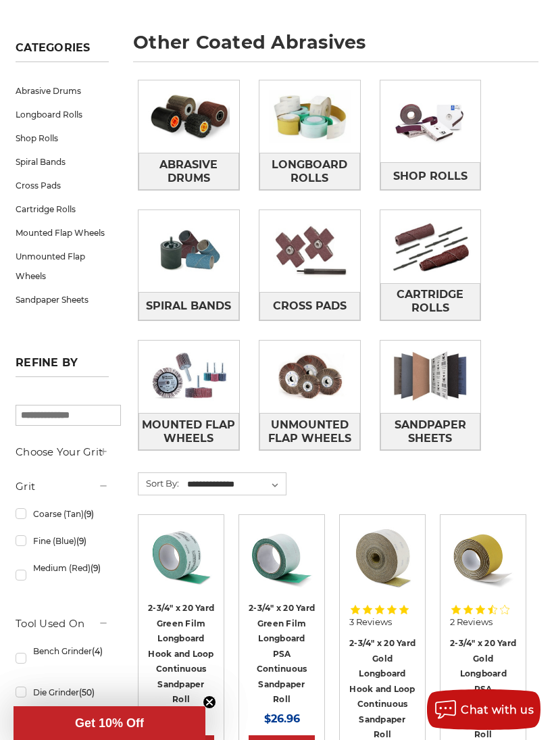
click at [288, 427] on span "Unmounted Flap Wheels" at bounding box center [309, 431] width 99 height 36
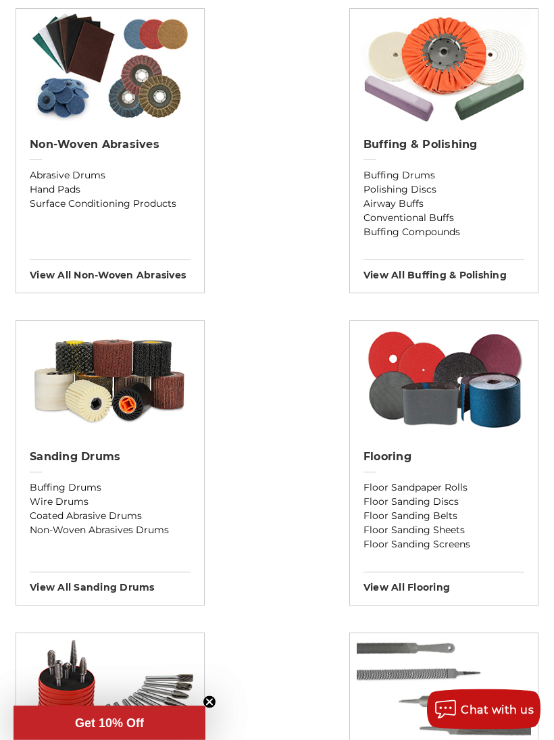
scroll to position [1484, 0]
click at [75, 364] on img at bounding box center [110, 378] width 188 height 115
click at [70, 571] on h3 "View All sanding drums" at bounding box center [110, 582] width 161 height 22
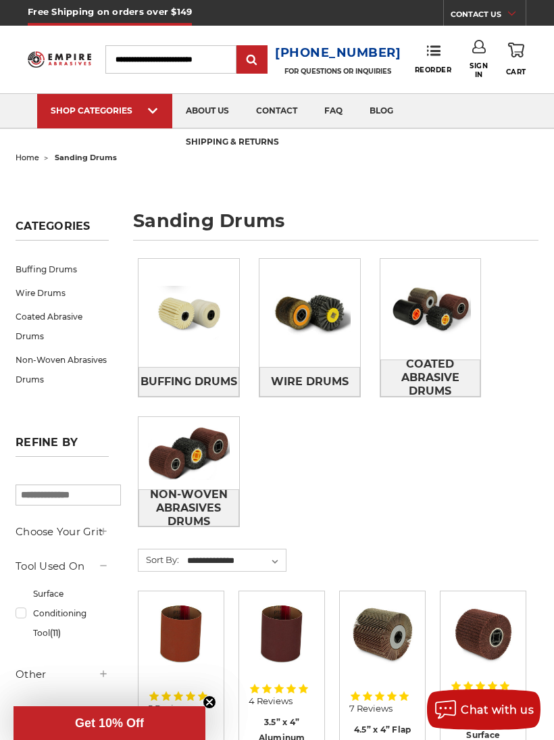
click at [168, 370] on span "Buffing Drums" at bounding box center [189, 381] width 97 height 23
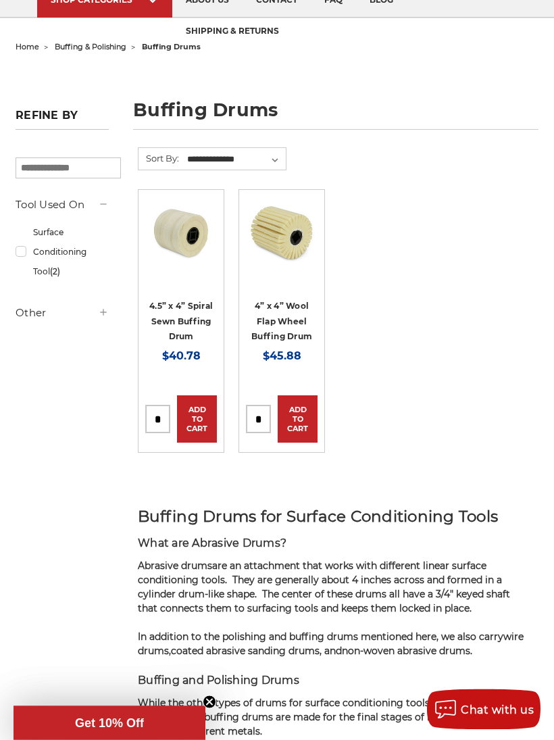
scroll to position [110, 0]
click at [170, 317] on link "4.5” x 4” Spiral Sewn Buffing Drum" at bounding box center [180, 321] width 63 height 41
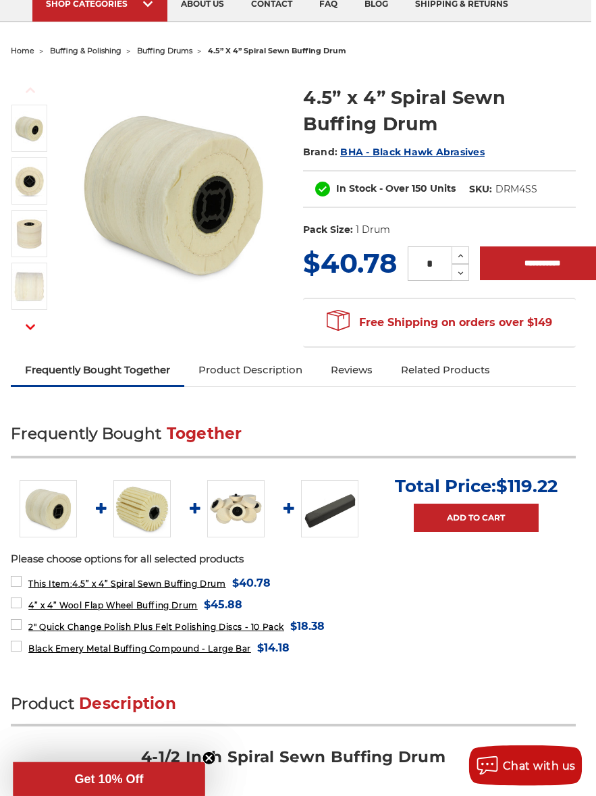
scroll to position [87, 5]
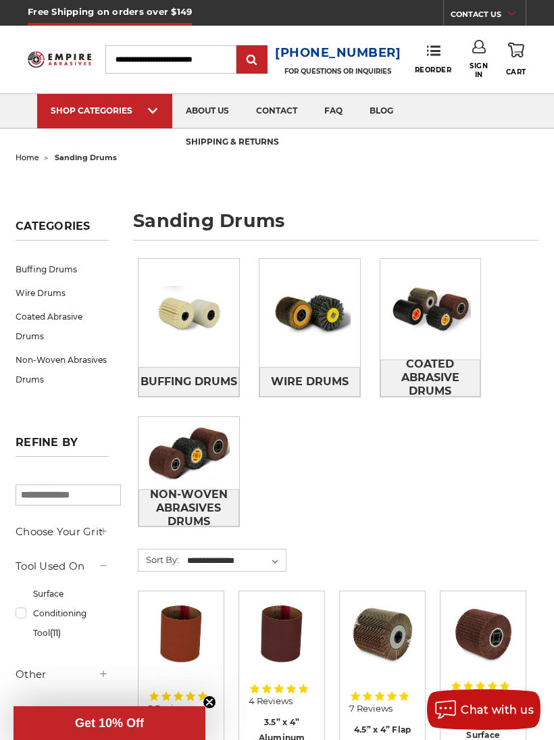
click at [418, 367] on span "Coated Abrasive Drums" at bounding box center [430, 378] width 99 height 50
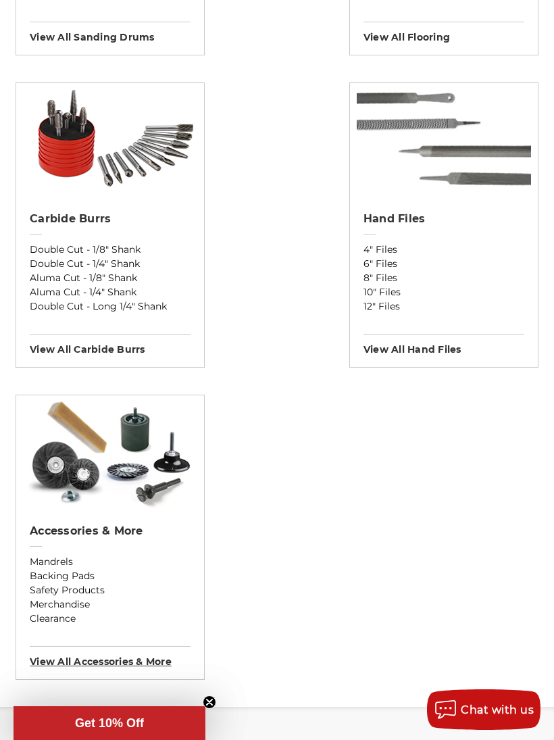
click at [81, 651] on h3 "View All accessories & more" at bounding box center [110, 657] width 161 height 22
